Goal: Task Accomplishment & Management: Manage account settings

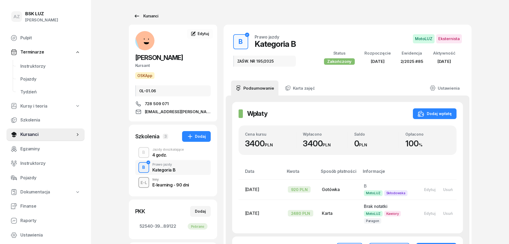
click at [154, 14] on div "Kursanci" at bounding box center [145, 16] width 25 height 6
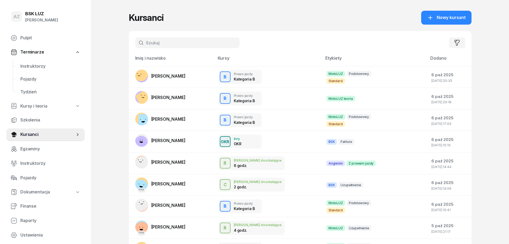
click at [176, 46] on input "text" at bounding box center [187, 42] width 104 height 11
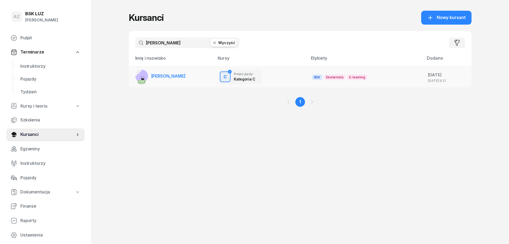
type input "[PERSON_NAME]"
click at [176, 74] on span "[PERSON_NAME]" at bounding box center [168, 75] width 34 height 5
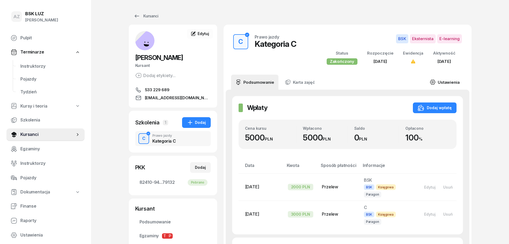
click at [449, 81] on link "Ustawienia" at bounding box center [444, 82] width 38 height 15
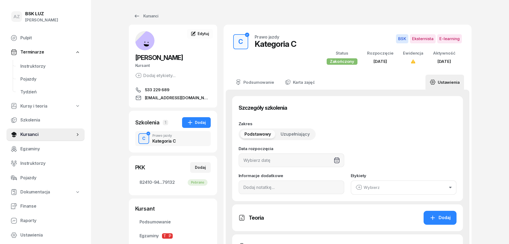
type input "[DATE]"
type input "82410"
type input "94180"
type input "07223"
type input "79132"
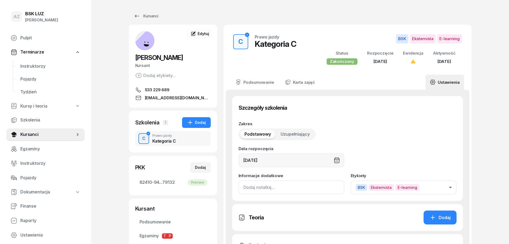
click at [243, 190] on input at bounding box center [291, 187] width 106 height 14
drag, startPoint x: 272, startPoint y: 189, endPoint x: 234, endPoint y: 189, distance: 37.5
click at [234, 189] on div "Szczegóły szkolenia Zakres Podstawowy Uzupełniający Data rozpoczęcia [DATE] Inf…" at bounding box center [347, 148] width 231 height 105
drag, startPoint x: 293, startPoint y: 180, endPoint x: 290, endPoint y: 183, distance: 4.4
click at [292, 181] on div "Informacje dodatkowe ZAŚW. NR" at bounding box center [291, 184] width 106 height 21
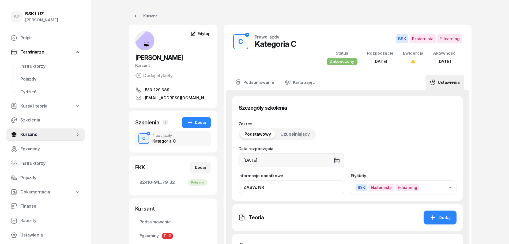
click at [276, 188] on input "ZAŚW. NR" at bounding box center [291, 187] width 106 height 14
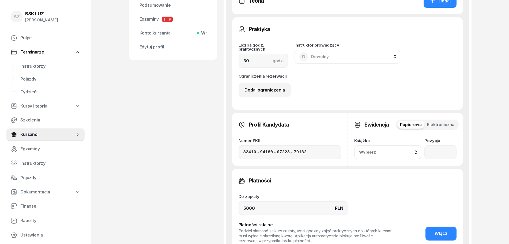
scroll to position [234, 0]
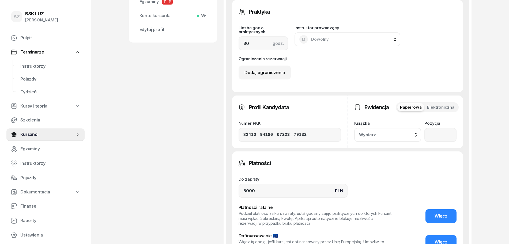
type input "ZAŚW. NR 372/2025"
click at [436, 136] on input "number" at bounding box center [440, 135] width 32 height 14
type input "25"
click at [415, 133] on div "Wybierz" at bounding box center [388, 134] width 58 height 7
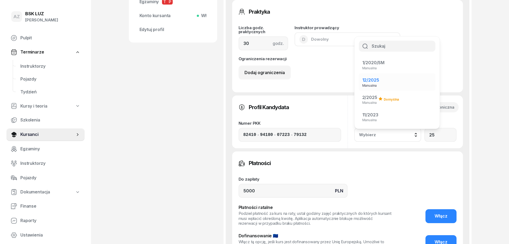
click at [373, 81] on span "12/2025" at bounding box center [370, 79] width 17 height 5
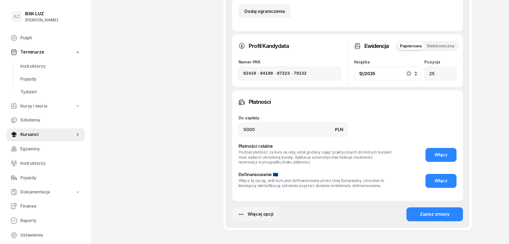
scroll to position [334, 0]
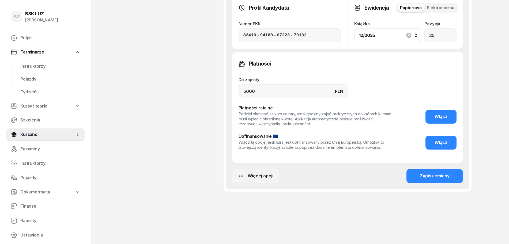
click at [438, 174] on div "Zapisz zmiany" at bounding box center [434, 176] width 30 height 7
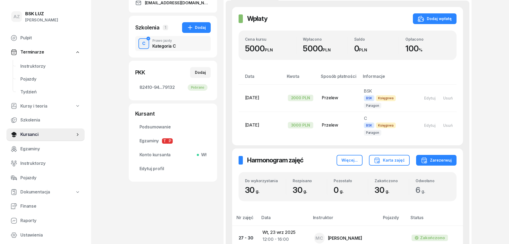
scroll to position [0, 0]
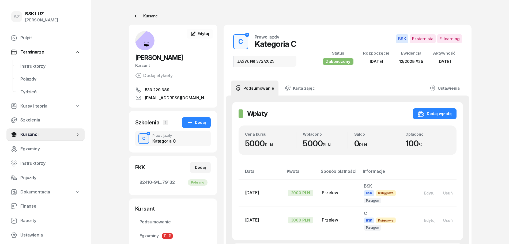
click at [154, 15] on div "Kursanci" at bounding box center [145, 16] width 25 height 6
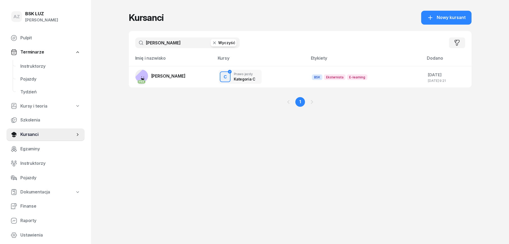
click at [227, 41] on button "Wyczyść" at bounding box center [224, 42] width 26 height 7
type input "DONIEC"
click at [185, 74] on span "[PERSON_NAME]" at bounding box center [168, 75] width 34 height 5
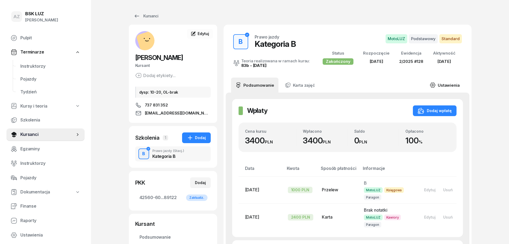
click at [450, 86] on link "Ustawienia" at bounding box center [444, 85] width 38 height 15
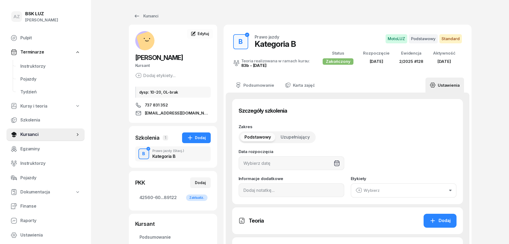
type input "[DATE]"
type input "128"
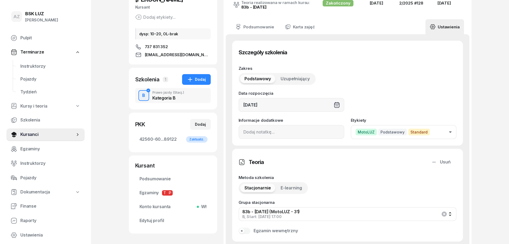
scroll to position [67, 0]
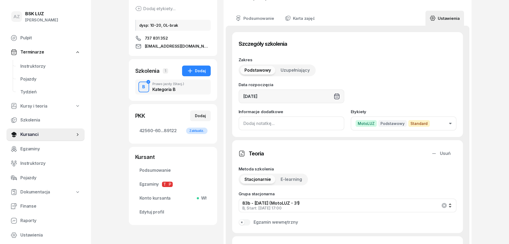
click at [241, 125] on input at bounding box center [291, 123] width 106 height 14
paste input "ZAŚW. NR"
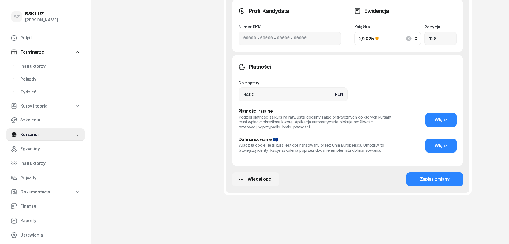
scroll to position [403, 0]
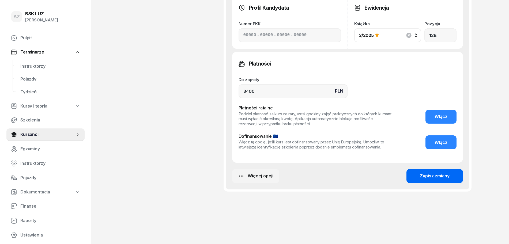
type input "ZAŚW. NR 205/2025"
click at [434, 175] on div "Zapisz zmiany" at bounding box center [434, 176] width 30 height 7
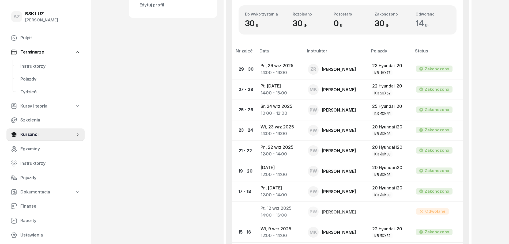
scroll to position [0, 0]
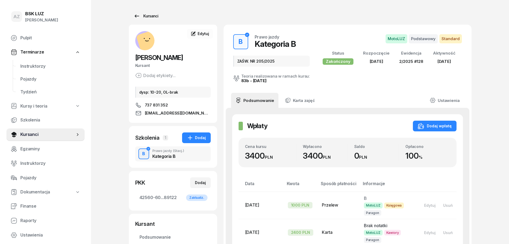
click at [154, 15] on div "Kursanci" at bounding box center [145, 16] width 25 height 6
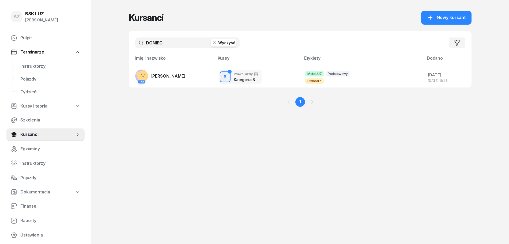
click at [230, 42] on button "Wyczyść" at bounding box center [224, 42] width 26 height 7
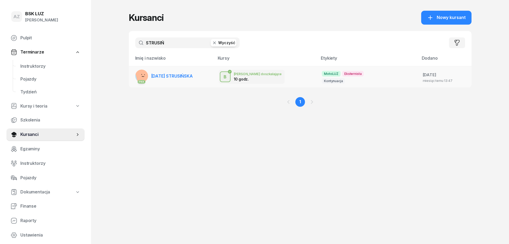
type input "STRUSIŃ"
click at [180, 77] on span "[DATE] STRUSIŃSKA" at bounding box center [171, 75] width 41 height 5
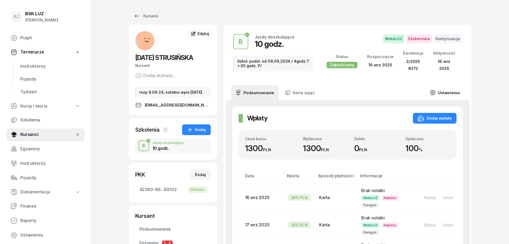
click at [446, 90] on link "Ustawienia" at bounding box center [444, 92] width 38 height 15
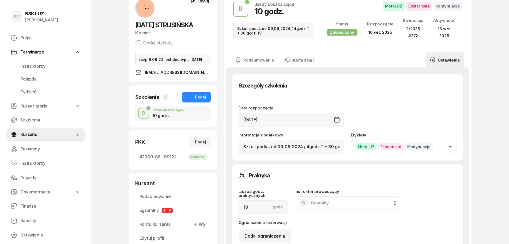
scroll to position [33, 0]
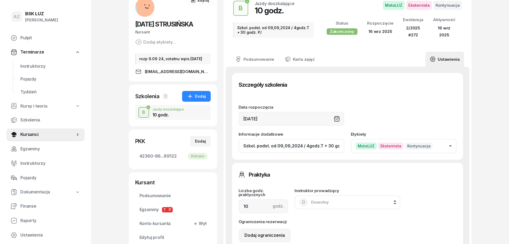
click at [295, 148] on input "Szkol. podst. od 09,09,2024 / 4godz.T + 30 godz. P/" at bounding box center [291, 146] width 106 height 14
drag, startPoint x: 312, startPoint y: 148, endPoint x: 303, endPoint y: 148, distance: 9.4
click at [303, 148] on input "Szkol. podst. od 09,09,24 / 4godz.T + 30 godz. P/" at bounding box center [291, 146] width 106 height 14
drag, startPoint x: 330, startPoint y: 145, endPoint x: 321, endPoint y: 150, distance: 10.6
click at [321, 150] on input "Szkol. podst. od 09,09,24 / 4H.T + 30 godz. P/" at bounding box center [291, 146] width 106 height 14
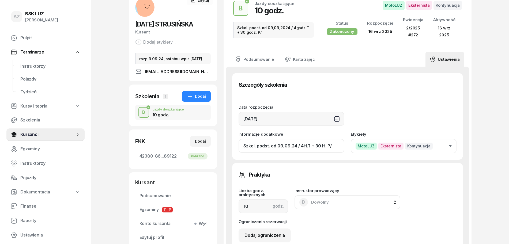
click at [333, 149] on input "Szkol. podst. od 09,09,24 / 4H.T + 30 H. P/" at bounding box center [291, 146] width 106 height 14
paste input "ZAŚW. NR"
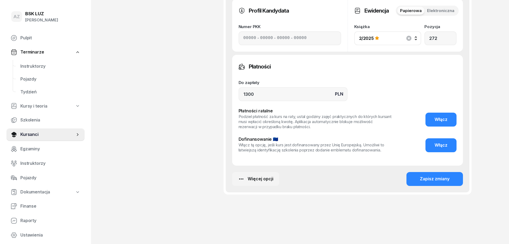
scroll to position [296, 0]
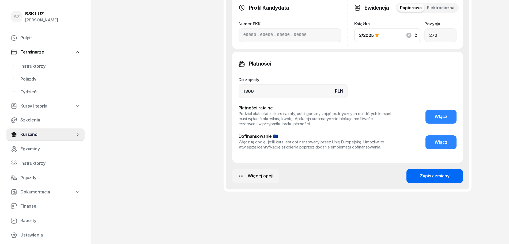
type input "Szkol. podst. od 09,09,24 / 4H.T + 30 H. P,ZAŚW. NR 204/2025"
click at [438, 175] on div "Zapisz zmiany" at bounding box center [434, 176] width 30 height 7
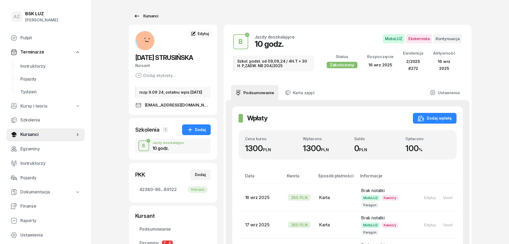
click at [153, 13] on div "Kursanci" at bounding box center [145, 16] width 25 height 6
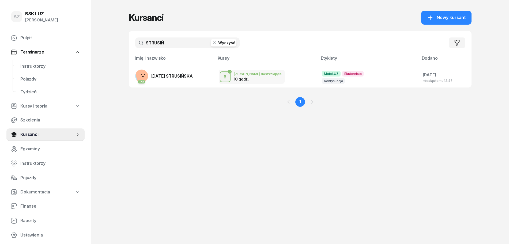
click at [219, 43] on button "Wyczyść" at bounding box center [224, 42] width 26 height 7
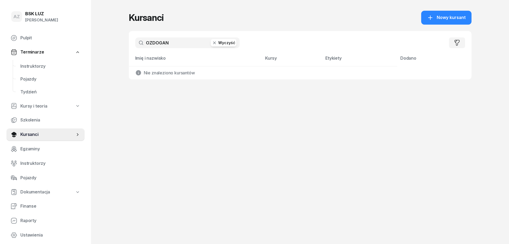
type input "OZDOGAN"
click at [227, 43] on button "Wyczyść" at bounding box center [224, 42] width 26 height 7
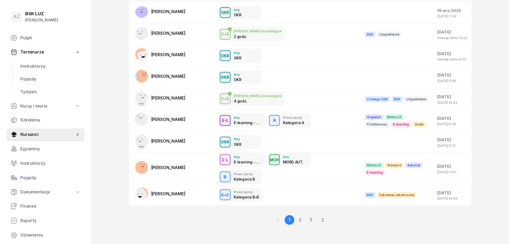
scroll to position [87, 0]
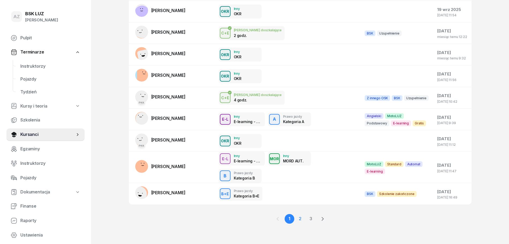
click at [300, 217] on link "2" at bounding box center [300, 219] width 10 height 10
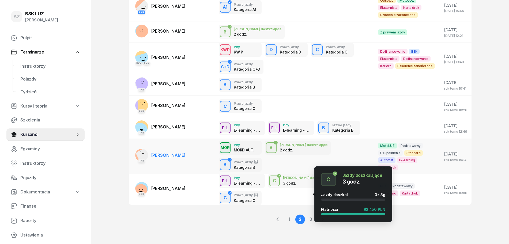
scroll to position [130, 0]
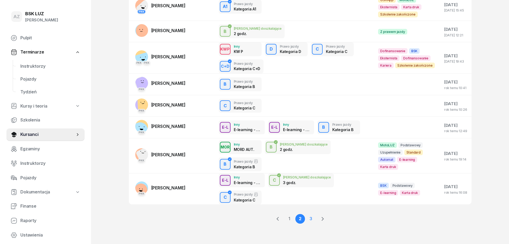
click at [310, 218] on link "3" at bounding box center [311, 219] width 10 height 10
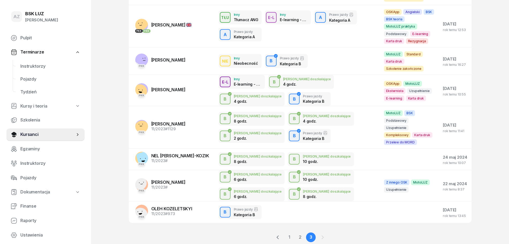
click at [322, 232] on div at bounding box center [323, 237] width 10 height 10
click at [323, 232] on div at bounding box center [323, 237] width 10 height 10
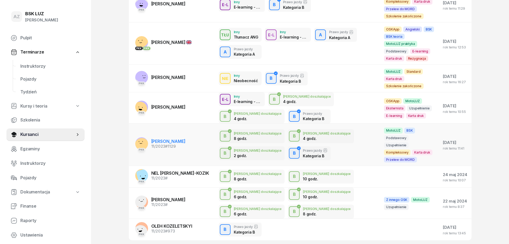
scroll to position [0, 0]
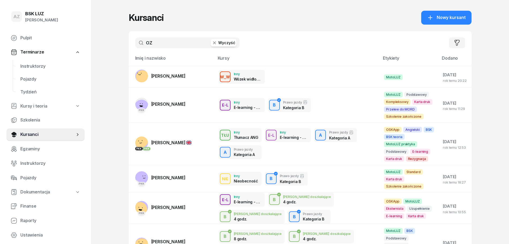
click at [153, 44] on input "OZ" at bounding box center [187, 42] width 104 height 11
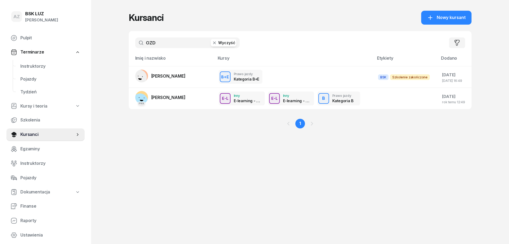
type input "OZD"
click at [230, 43] on button "Wyczyść" at bounding box center [224, 42] width 26 height 7
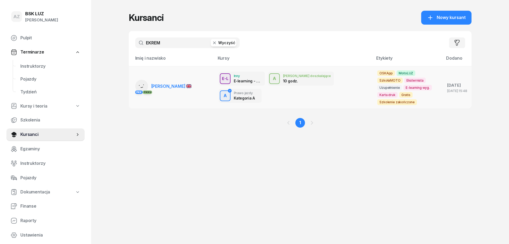
type input "EKREM"
click at [184, 86] on span "[PERSON_NAME]" at bounding box center [171, 85] width 40 height 5
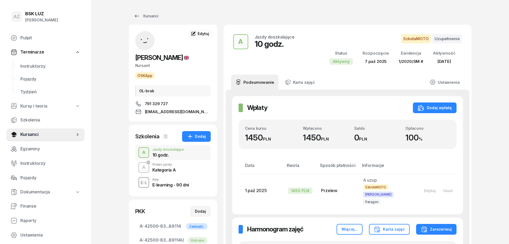
click at [164, 166] on div "Prawo jazdy" at bounding box center [164, 164] width 24 height 3
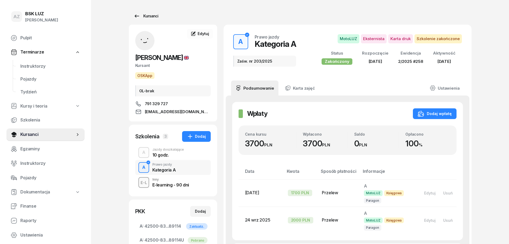
click at [150, 15] on div "Kursanci" at bounding box center [145, 16] width 25 height 6
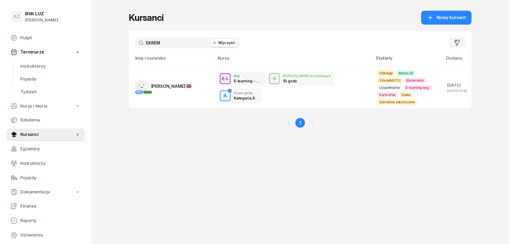
click at [225, 41] on button "Wyczyść" at bounding box center [224, 42] width 26 height 7
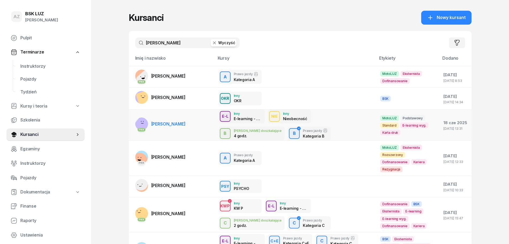
type input "[PERSON_NAME]"
click at [185, 122] on span "[PERSON_NAME]" at bounding box center [168, 123] width 34 height 5
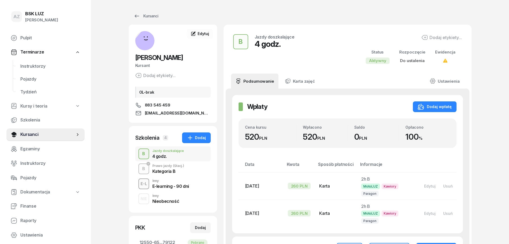
click at [168, 169] on div "Kategoria B" at bounding box center [168, 170] width 32 height 6
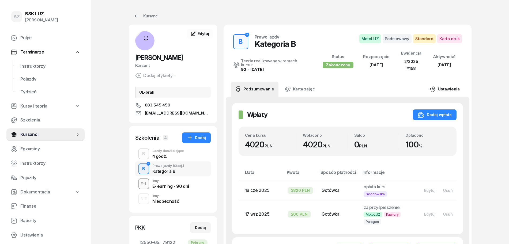
click at [452, 83] on link "Ustawienia" at bounding box center [444, 89] width 38 height 15
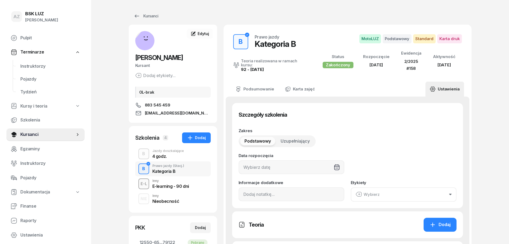
type input "[DATE]"
type input "12550"
type input "65180"
type input "91823"
type input "79122"
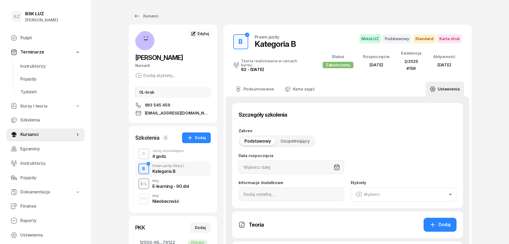
type input "158"
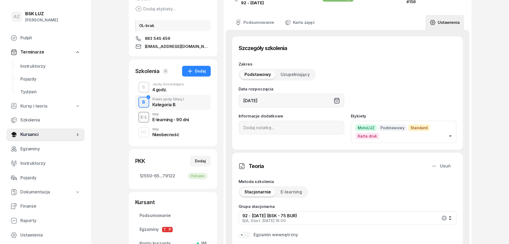
scroll to position [67, 0]
click at [241, 127] on input at bounding box center [291, 127] width 106 height 14
paste input "ZAŚW. NR"
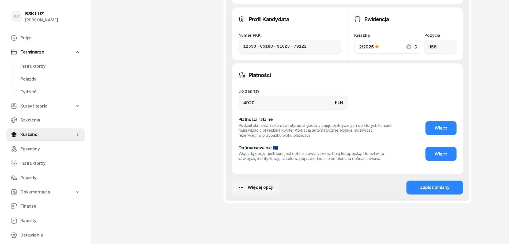
scroll to position [411, 0]
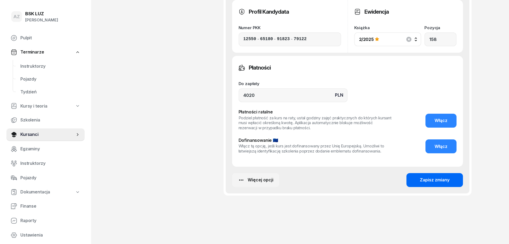
type input "ZAŚW. NR 192/2025"
click at [438, 177] on div "Zapisz zmiany" at bounding box center [434, 180] width 30 height 7
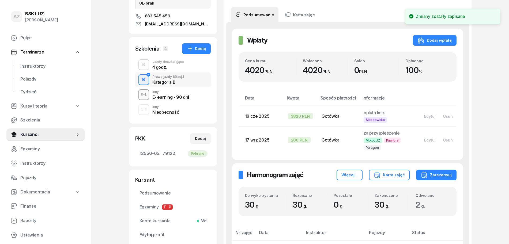
scroll to position [0, 0]
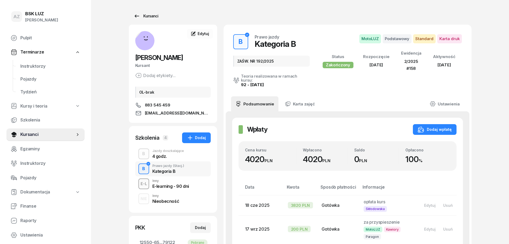
click at [153, 16] on div "Kursanci" at bounding box center [145, 16] width 25 height 6
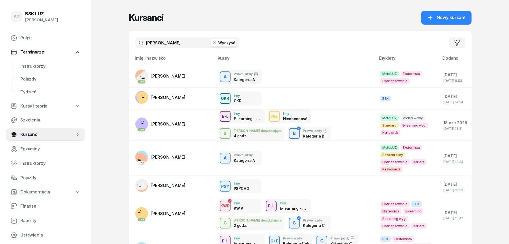
click at [227, 41] on button "Wyczyść" at bounding box center [224, 42] width 26 height 7
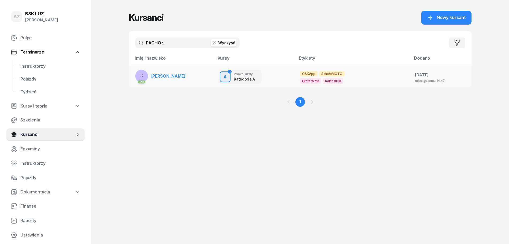
type input "PACHOŁ"
click at [181, 73] on span "[PERSON_NAME]" at bounding box center [168, 75] width 34 height 5
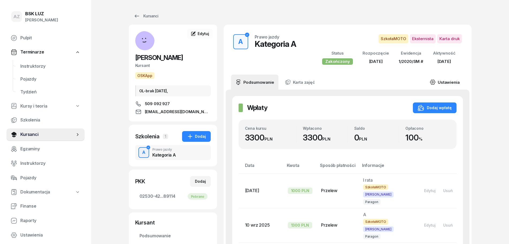
click at [446, 82] on link "Ustawienia" at bounding box center [444, 82] width 38 height 15
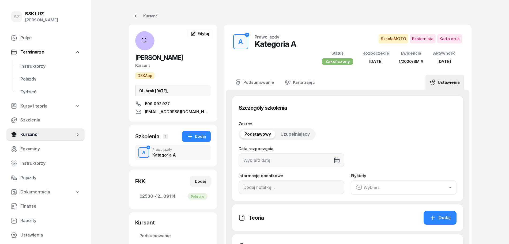
type input "[DATE]"
type input "20"
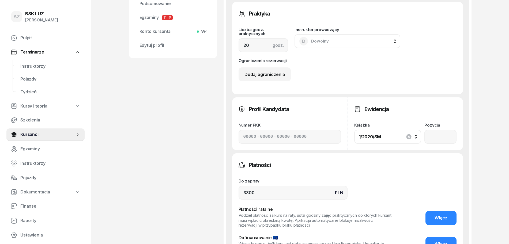
scroll to position [234, 0]
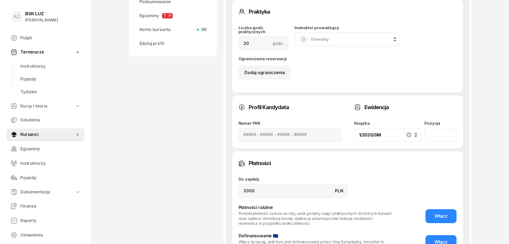
click at [436, 134] on input "number" at bounding box center [440, 135] width 32 height 14
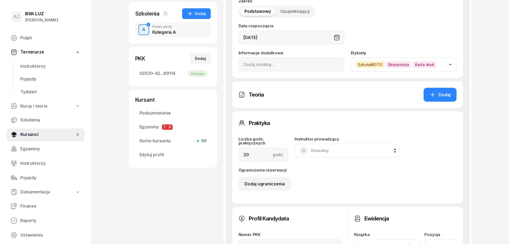
scroll to position [100, 0]
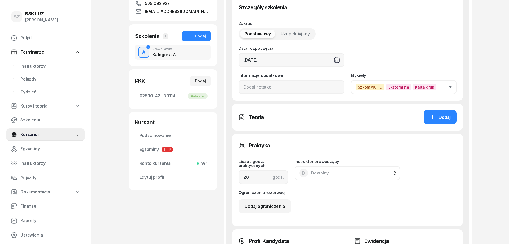
type input "133"
click at [241, 88] on input at bounding box center [291, 87] width 106 height 14
paste input "ZAŚW. NR"
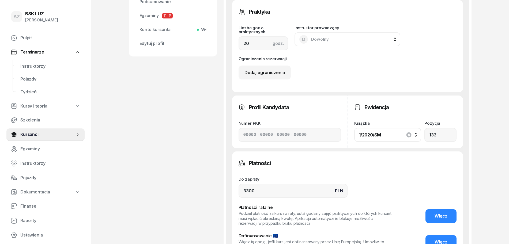
scroll to position [334, 0]
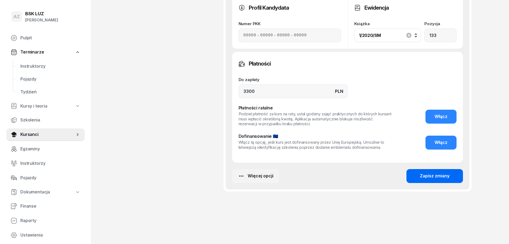
type input "ZAŚW. NR 8/2025"
click at [441, 173] on div "Zapisz zmiany" at bounding box center [434, 176] width 30 height 7
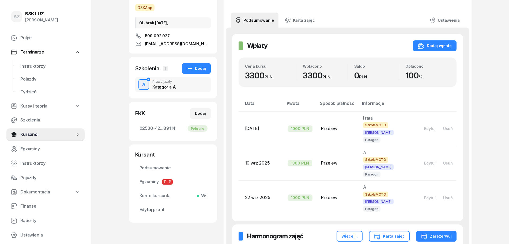
scroll to position [0, 0]
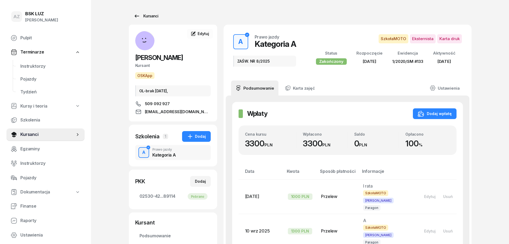
click at [153, 16] on div "Kursanci" at bounding box center [145, 16] width 25 height 6
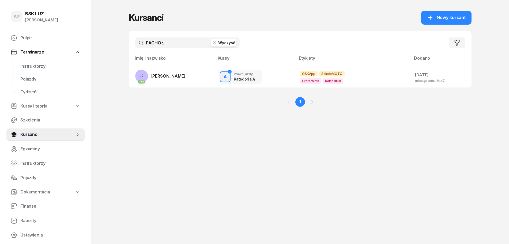
click at [221, 41] on button "Wyczyść" at bounding box center [224, 42] width 26 height 7
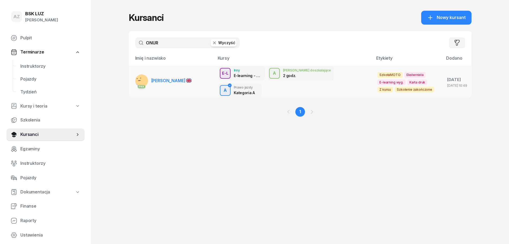
type input "ONUR"
click at [170, 79] on span "[PERSON_NAME]" at bounding box center [171, 80] width 40 height 5
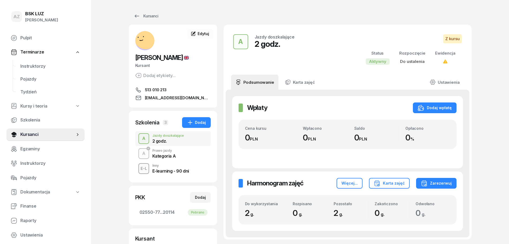
click at [169, 155] on div "Kategoria A" at bounding box center [164, 156] width 24 height 4
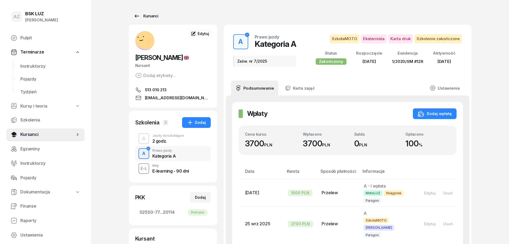
click at [155, 14] on div "Kursanci" at bounding box center [145, 16] width 25 height 6
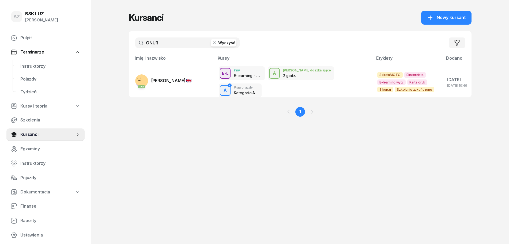
click at [229, 42] on button "Wyczyść" at bounding box center [224, 42] width 26 height 7
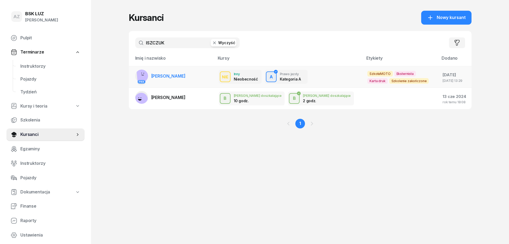
type input "ISZCZUK"
click at [185, 76] on span "[PERSON_NAME]" at bounding box center [168, 75] width 34 height 5
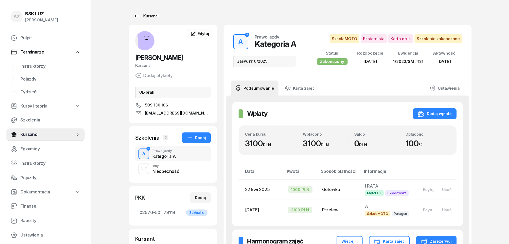
click at [151, 15] on div "Kursanci" at bounding box center [145, 16] width 25 height 6
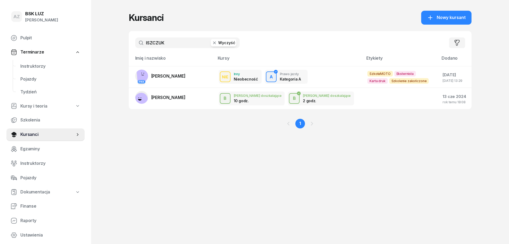
click at [228, 41] on button "Wyczyść" at bounding box center [224, 42] width 26 height 7
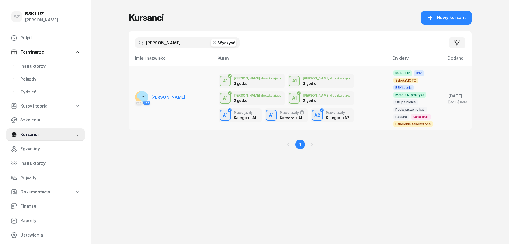
type input "[PERSON_NAME]"
click at [168, 94] on span "[PERSON_NAME]" at bounding box center [168, 96] width 34 height 5
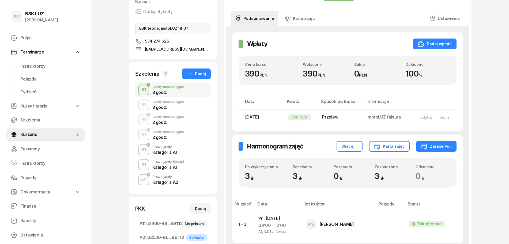
scroll to position [67, 0]
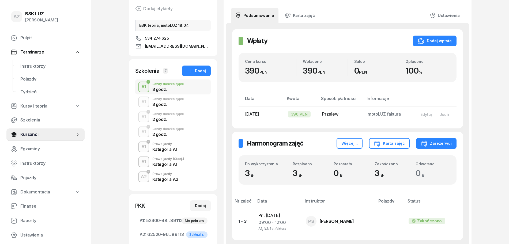
click at [168, 174] on div "Prawo jazdy" at bounding box center [165, 173] width 26 height 3
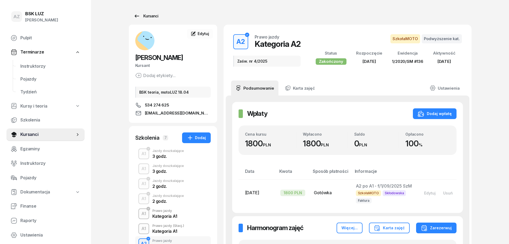
click at [152, 14] on div "Kursanci" at bounding box center [145, 16] width 25 height 6
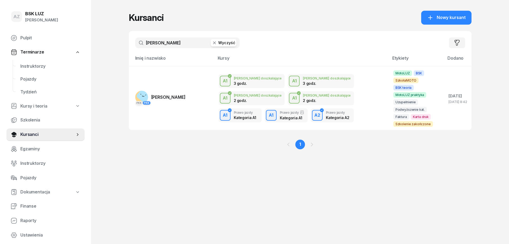
click at [232, 41] on button "Wyczyść" at bounding box center [224, 42] width 26 height 7
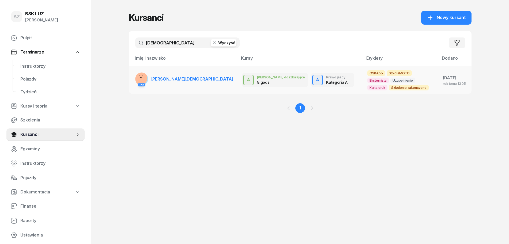
type input "[DEMOGRAPHIC_DATA]"
click at [196, 78] on span "[PERSON_NAME][DEMOGRAPHIC_DATA]" at bounding box center [192, 78] width 82 height 5
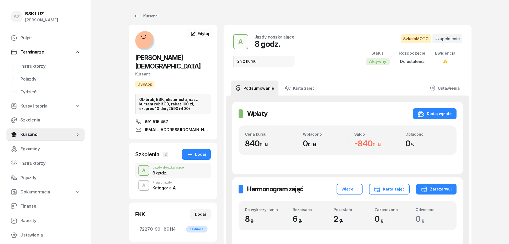
click at [162, 184] on div "Kategoria A" at bounding box center [164, 187] width 24 height 6
